Goal: Task Accomplishment & Management: Use online tool/utility

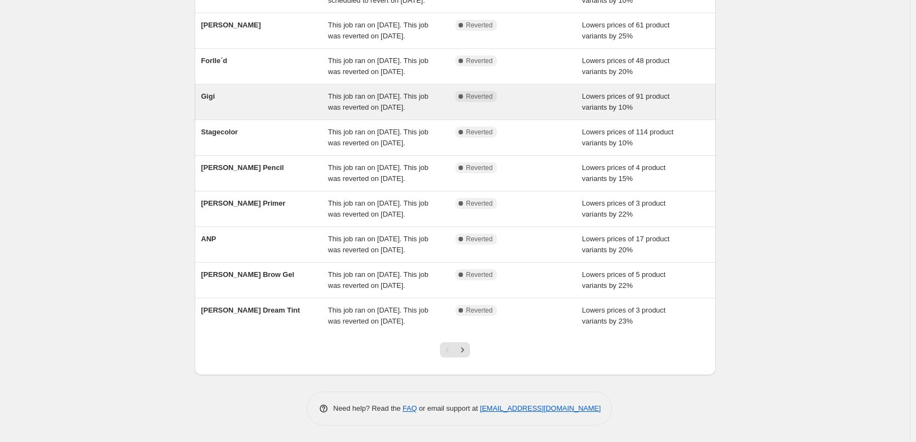
scroll to position [233, 0]
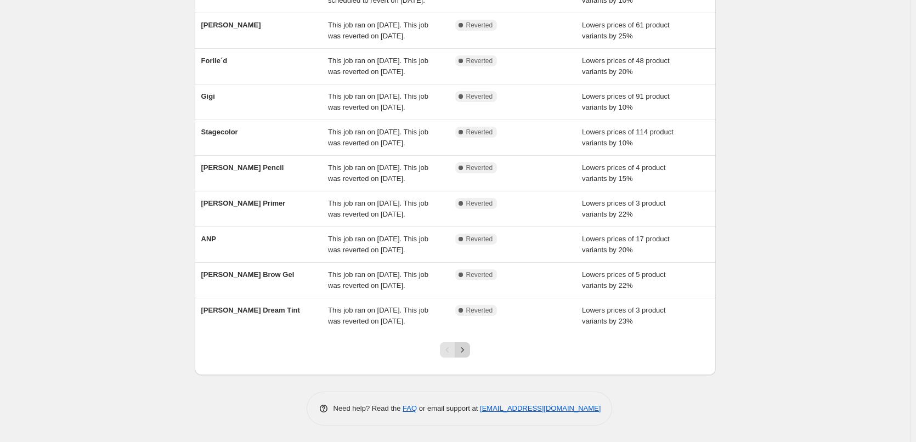
click at [464, 350] on icon "Next" at bounding box center [462, 349] width 11 height 11
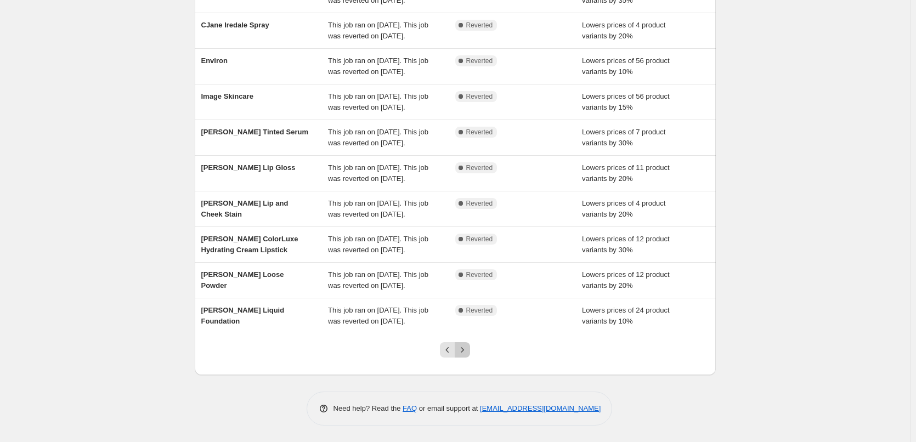
click at [459, 344] on button "Next" at bounding box center [462, 349] width 15 height 15
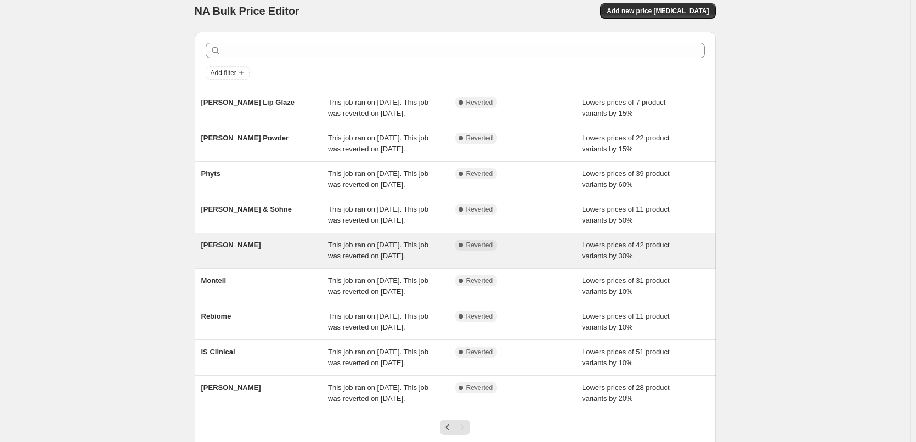
scroll to position [153, 0]
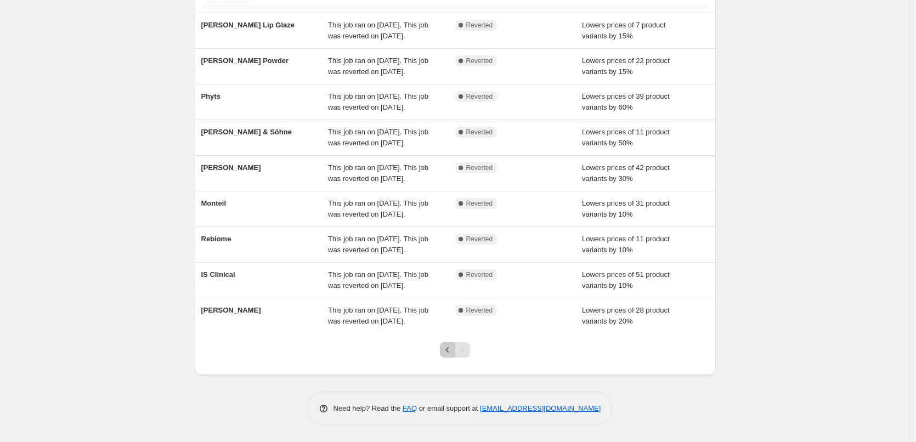
click at [448, 353] on icon "Previous" at bounding box center [447, 349] width 11 height 11
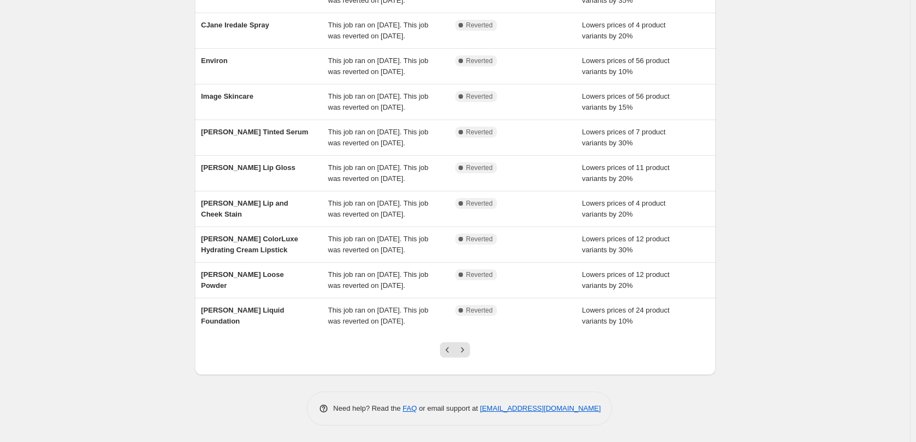
scroll to position [233, 0]
click at [448, 353] on icon "Previous" at bounding box center [447, 349] width 11 height 11
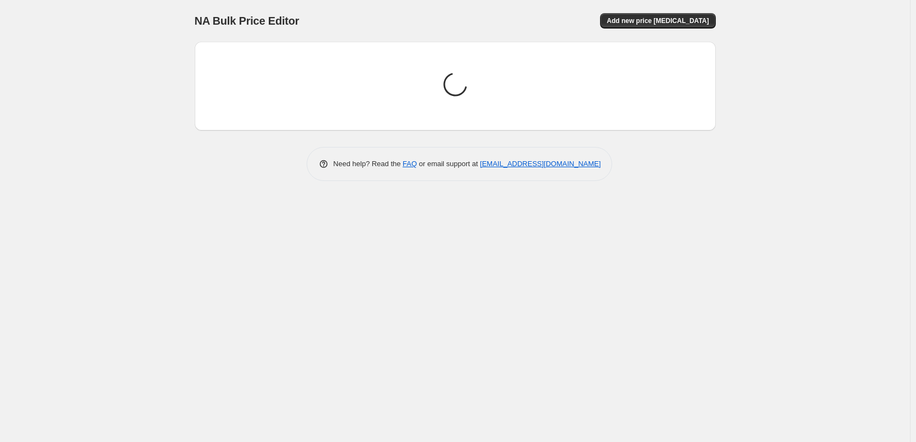
scroll to position [0, 0]
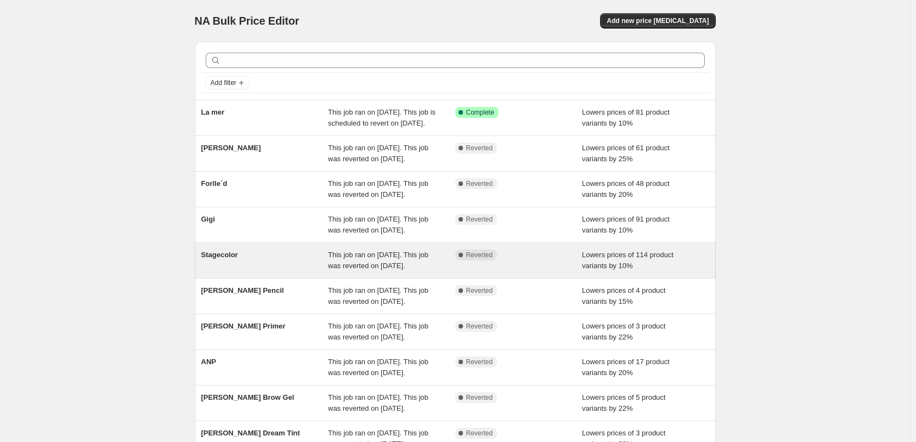
click at [238, 278] on div "Stagecolor This job ran on [DATE]. This job was reverted on [DATE]. Complete Re…" at bounding box center [455, 260] width 521 height 35
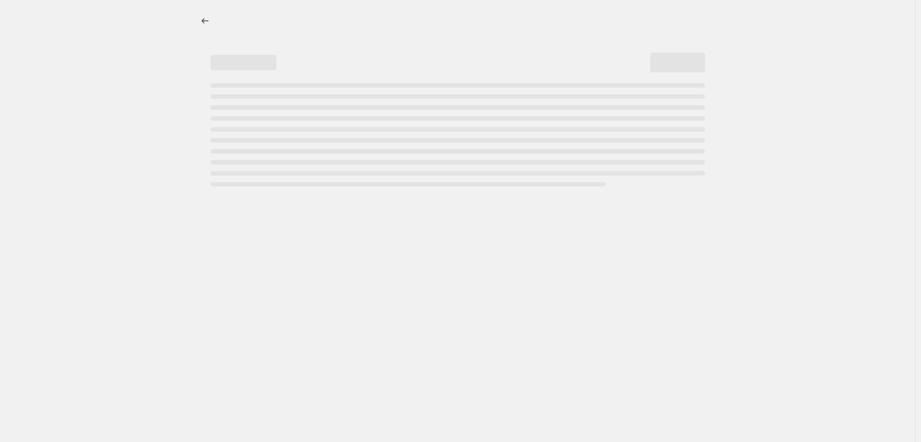
select select "percentage"
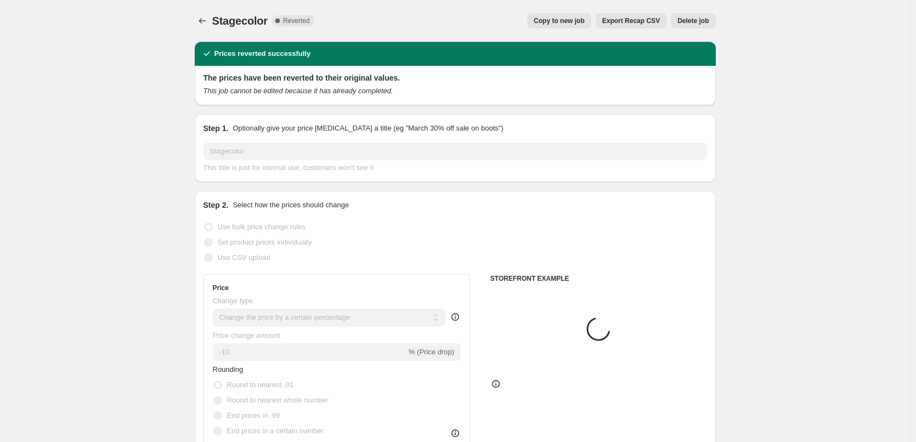
click at [591, 27] on button "Copy to new job" at bounding box center [559, 20] width 64 height 15
select select "percentage"
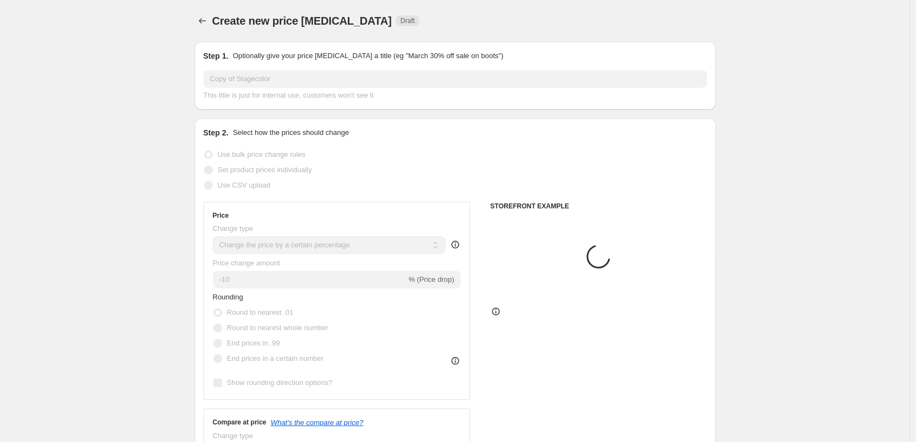
select select "vendor"
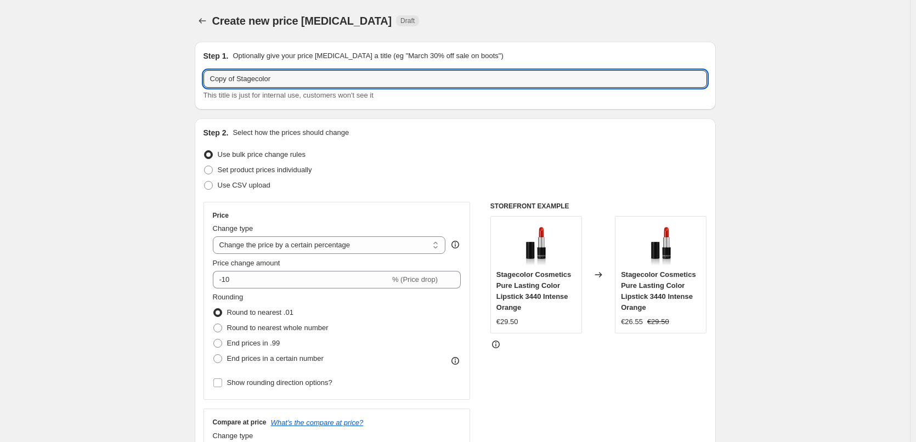
drag, startPoint x: 240, startPoint y: 78, endPoint x: 142, endPoint y: 80, distance: 98.2
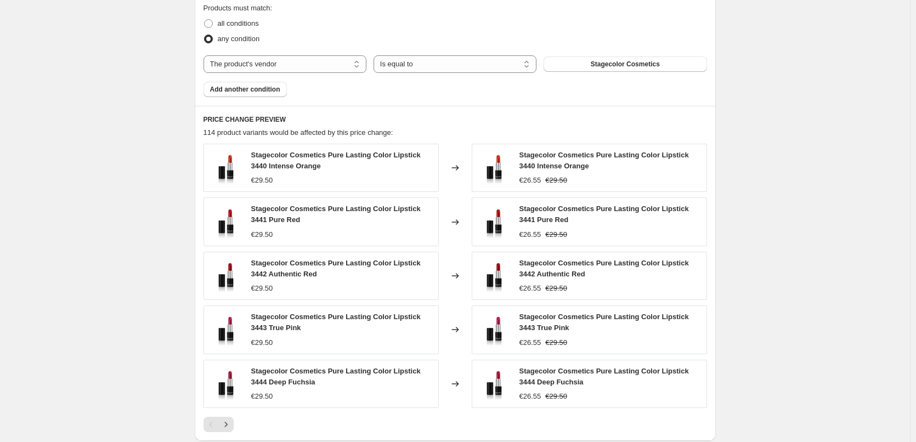
scroll to position [796, 0]
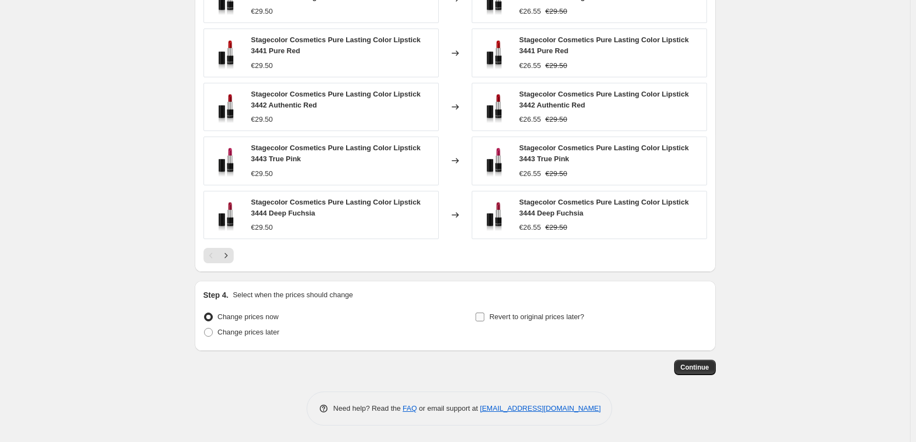
type input "Stagecolor"
click at [558, 313] on span "Revert to original prices later?" at bounding box center [536, 317] width 95 height 8
click at [484, 313] on input "Revert to original prices later?" at bounding box center [480, 317] width 9 height 9
checkbox input "true"
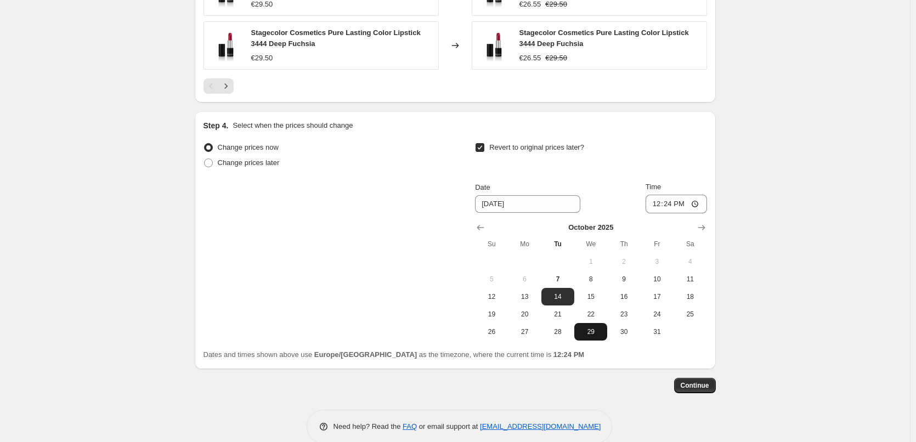
scroll to position [983, 0]
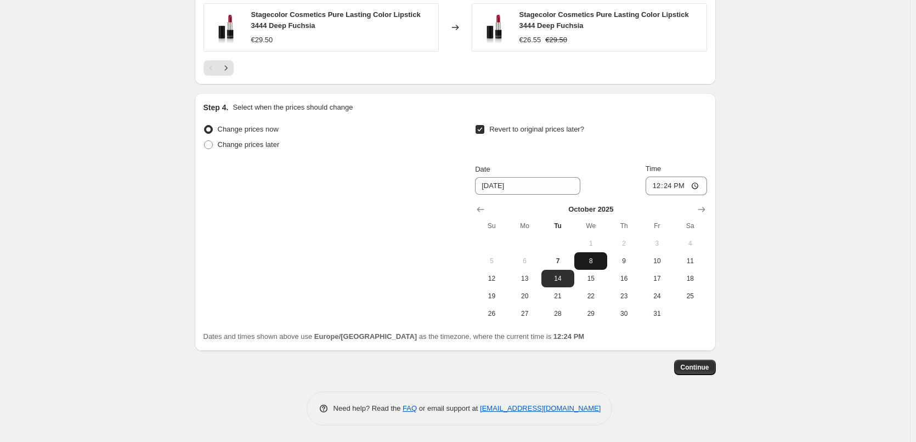
click at [598, 266] on button "8" at bounding box center [590, 261] width 33 height 18
type input "[DATE]"
click at [655, 192] on input "12:24" at bounding box center [676, 186] width 61 height 19
type input "03:00"
click at [709, 361] on button "Continue" at bounding box center [695, 367] width 42 height 15
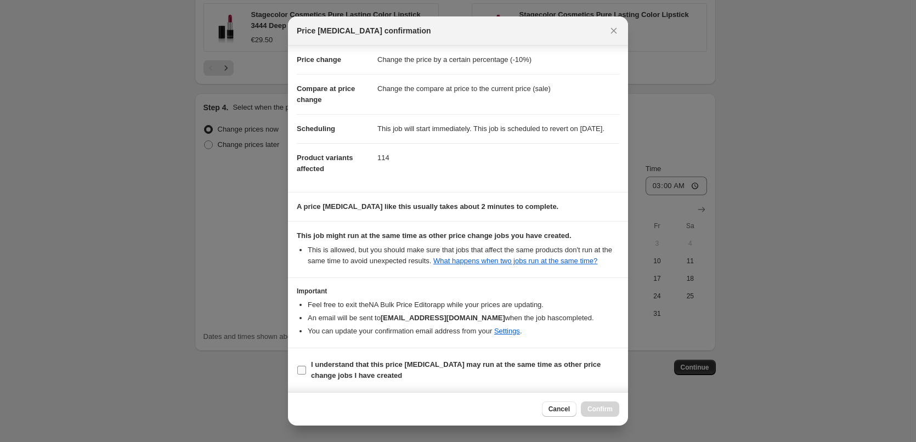
scroll to position [31, 0]
click at [386, 369] on span "I understand that this price [MEDICAL_DATA] may run at the same time as other p…" at bounding box center [465, 370] width 308 height 22
click at [306, 369] on input "I understand that this price [MEDICAL_DATA] may run at the same time as other p…" at bounding box center [301, 370] width 9 height 9
checkbox input "true"
click at [597, 404] on button "Confirm" at bounding box center [600, 409] width 38 height 15
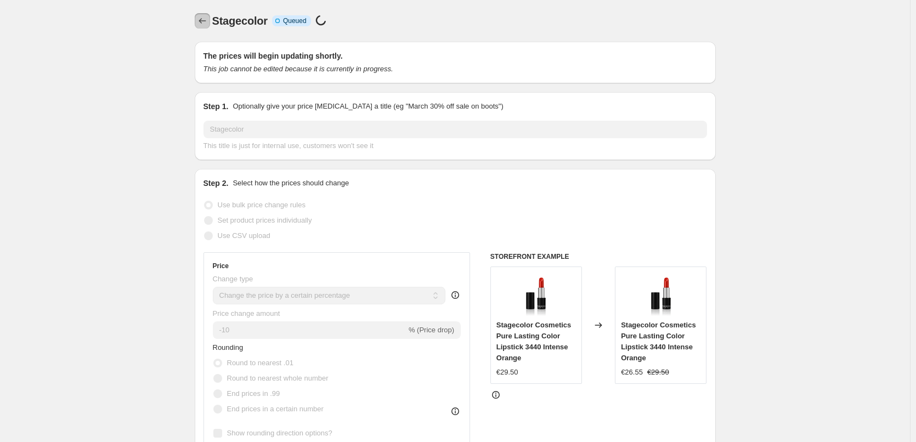
click at [206, 20] on icon "Price change jobs" at bounding box center [202, 20] width 11 height 11
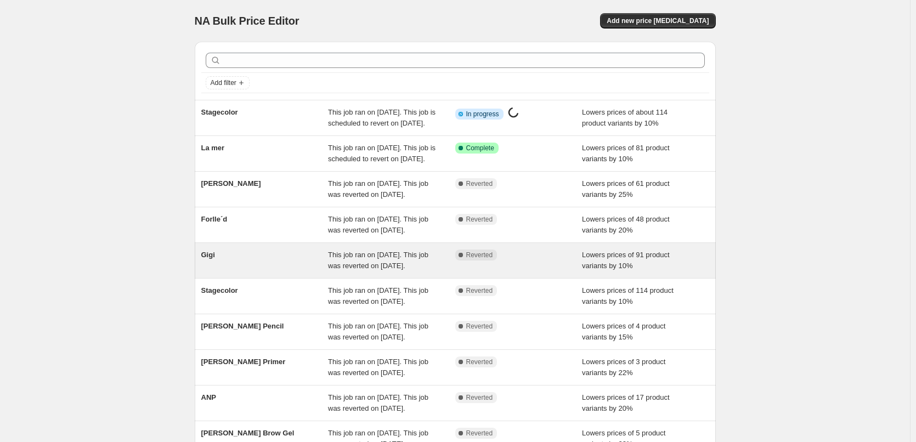
scroll to position [55, 0]
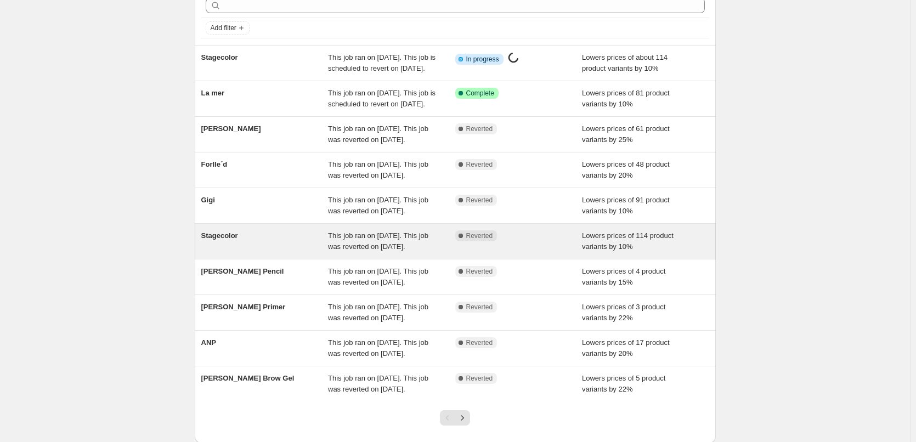
click at [238, 240] on span "Stagecolor" at bounding box center [219, 235] width 37 height 8
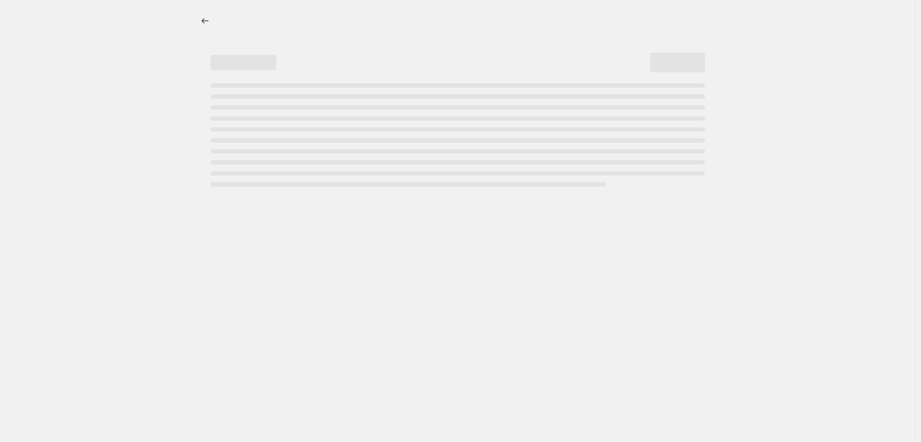
select select "percentage"
select select "vendor"
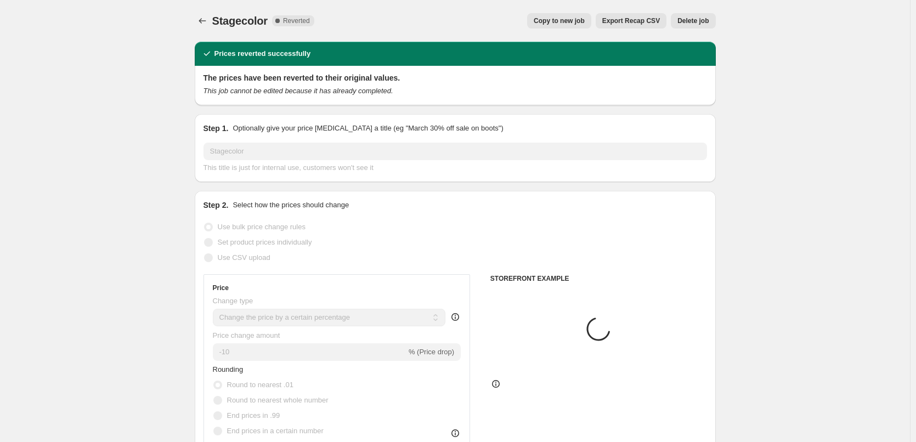
click at [701, 20] on span "Delete job" at bounding box center [692, 20] width 31 height 9
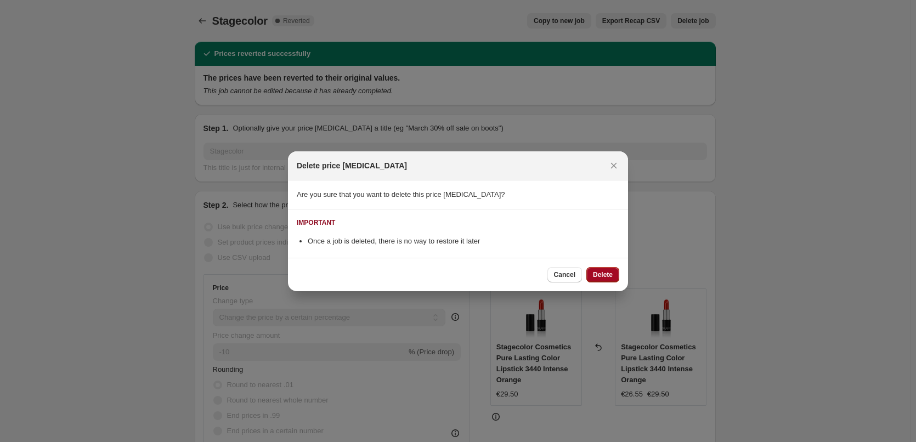
click at [605, 281] on button "Delete" at bounding box center [602, 274] width 33 height 15
